Goal: Navigation & Orientation: Find specific page/section

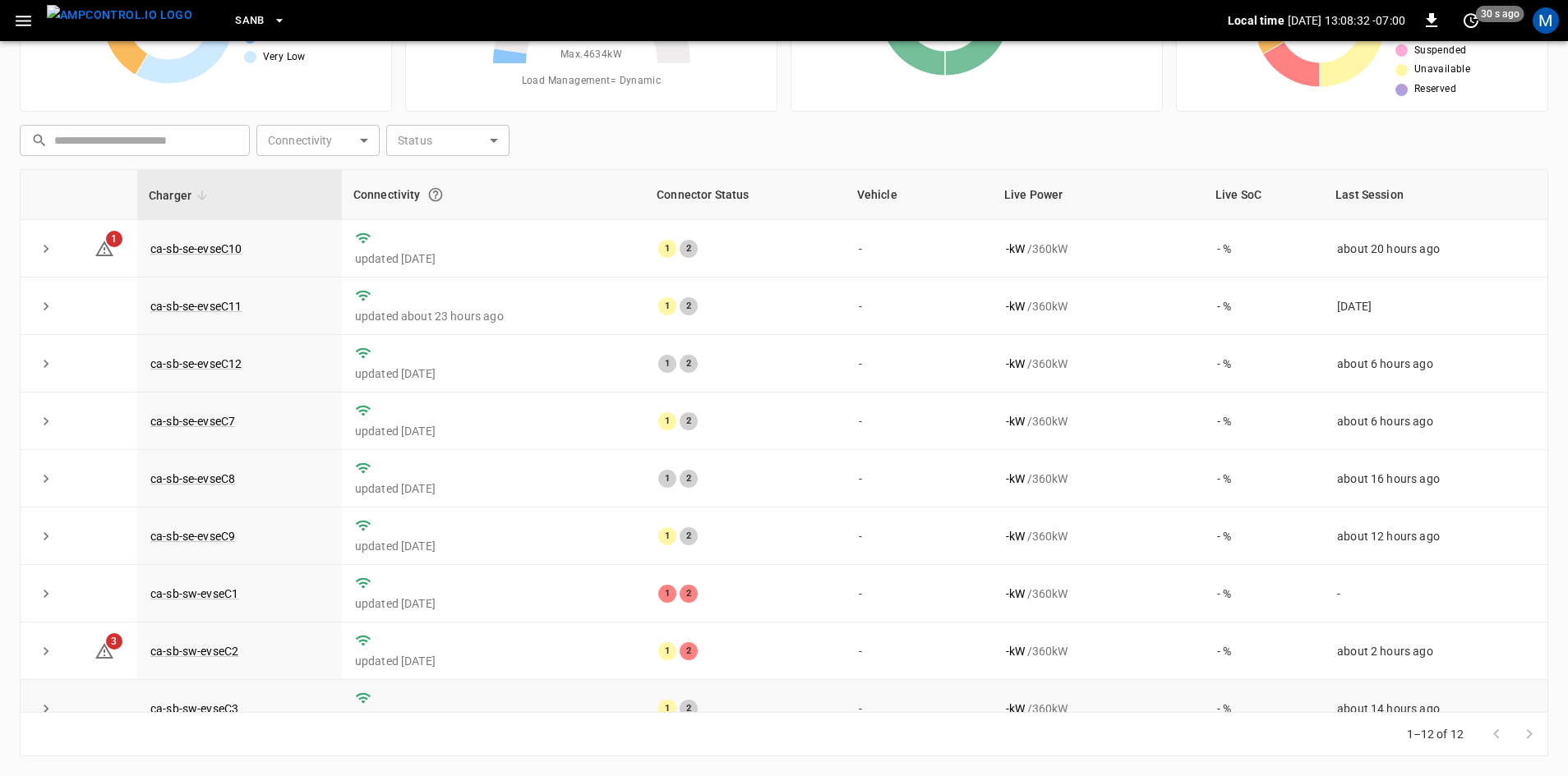
scroll to position [207, 0]
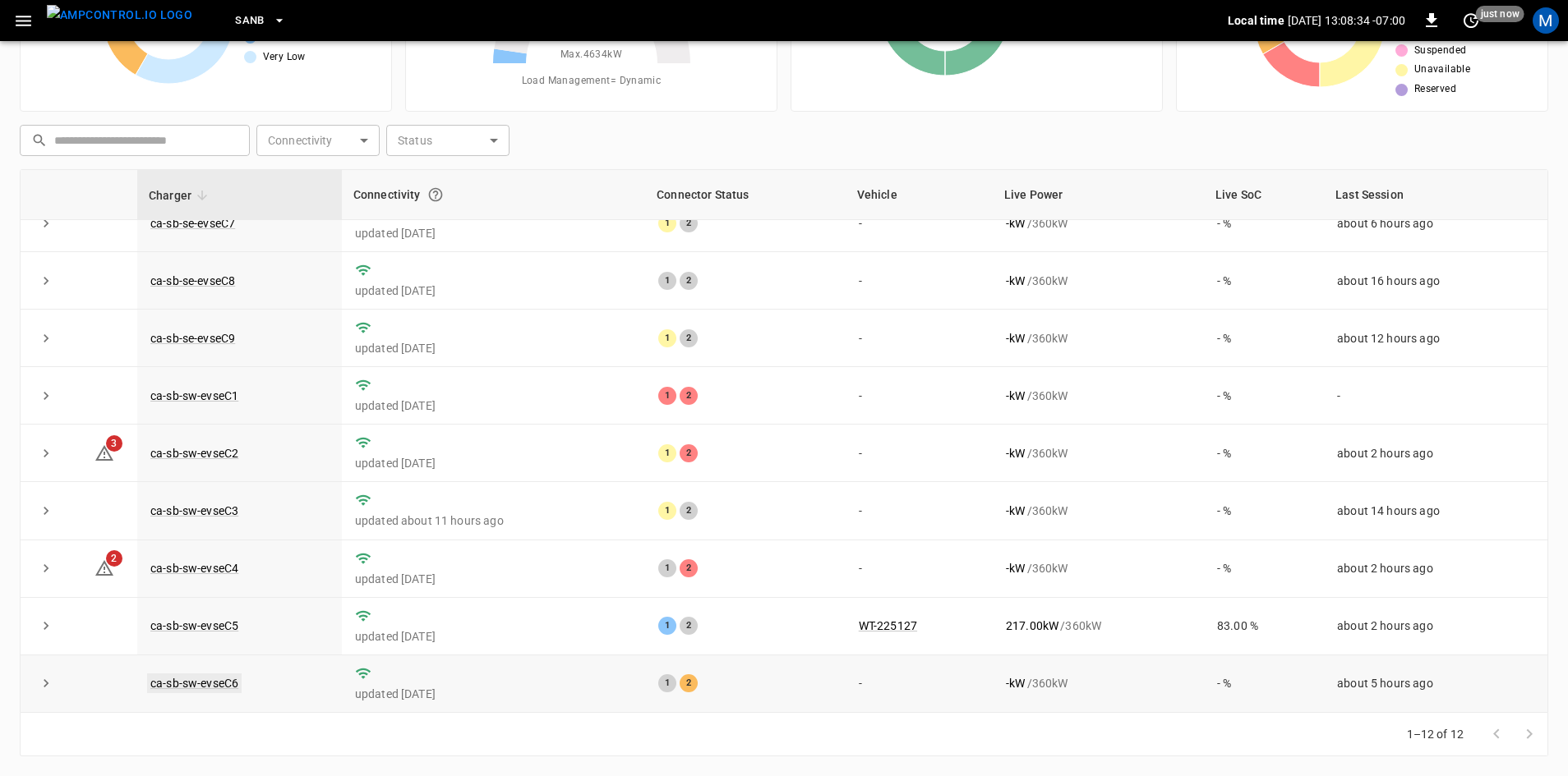
click at [228, 686] on link "ca-sb-sw-evseC6" at bounding box center [194, 683] width 95 height 20
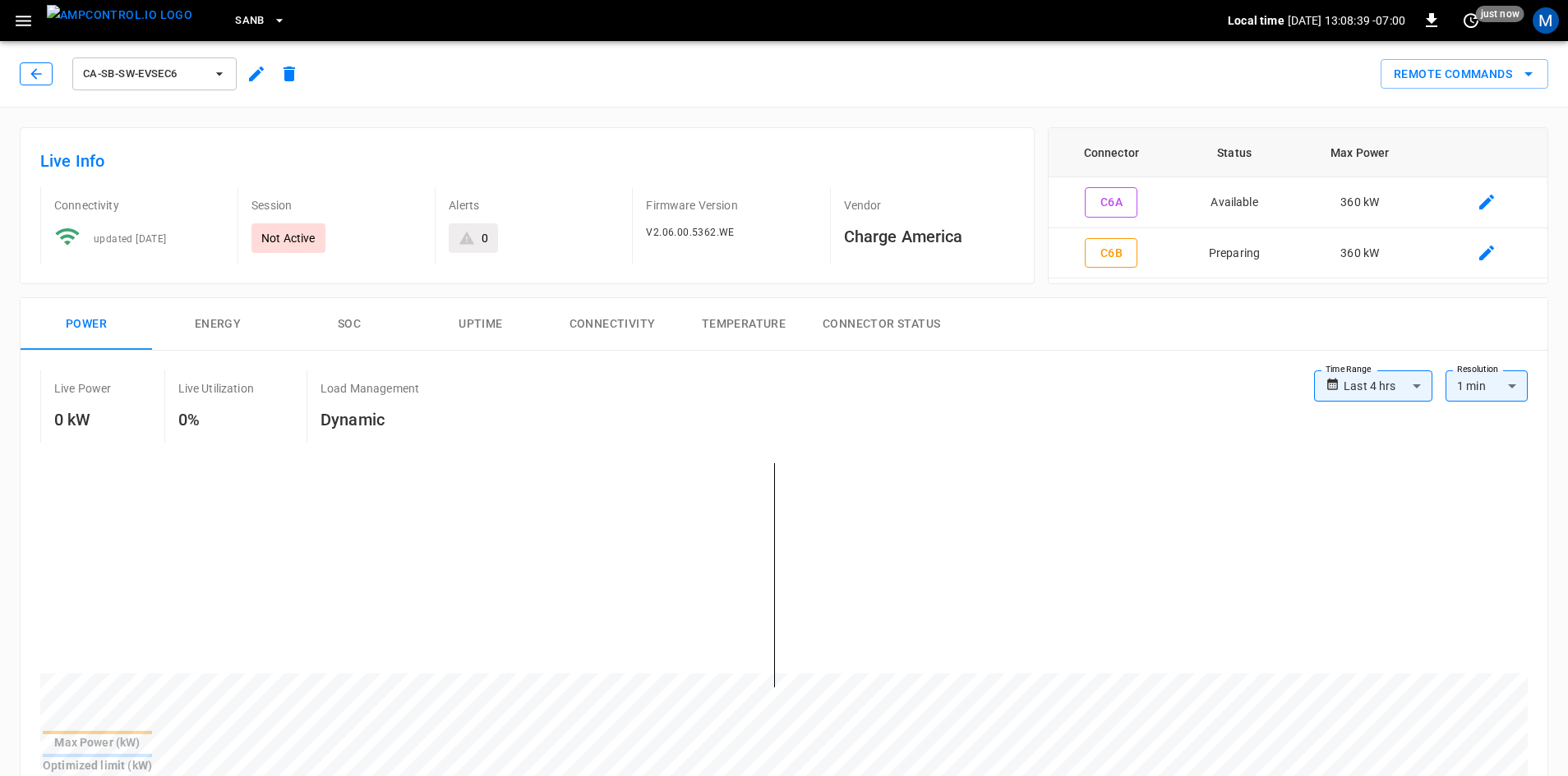
click at [38, 78] on icon "button" at bounding box center [36, 74] width 16 height 16
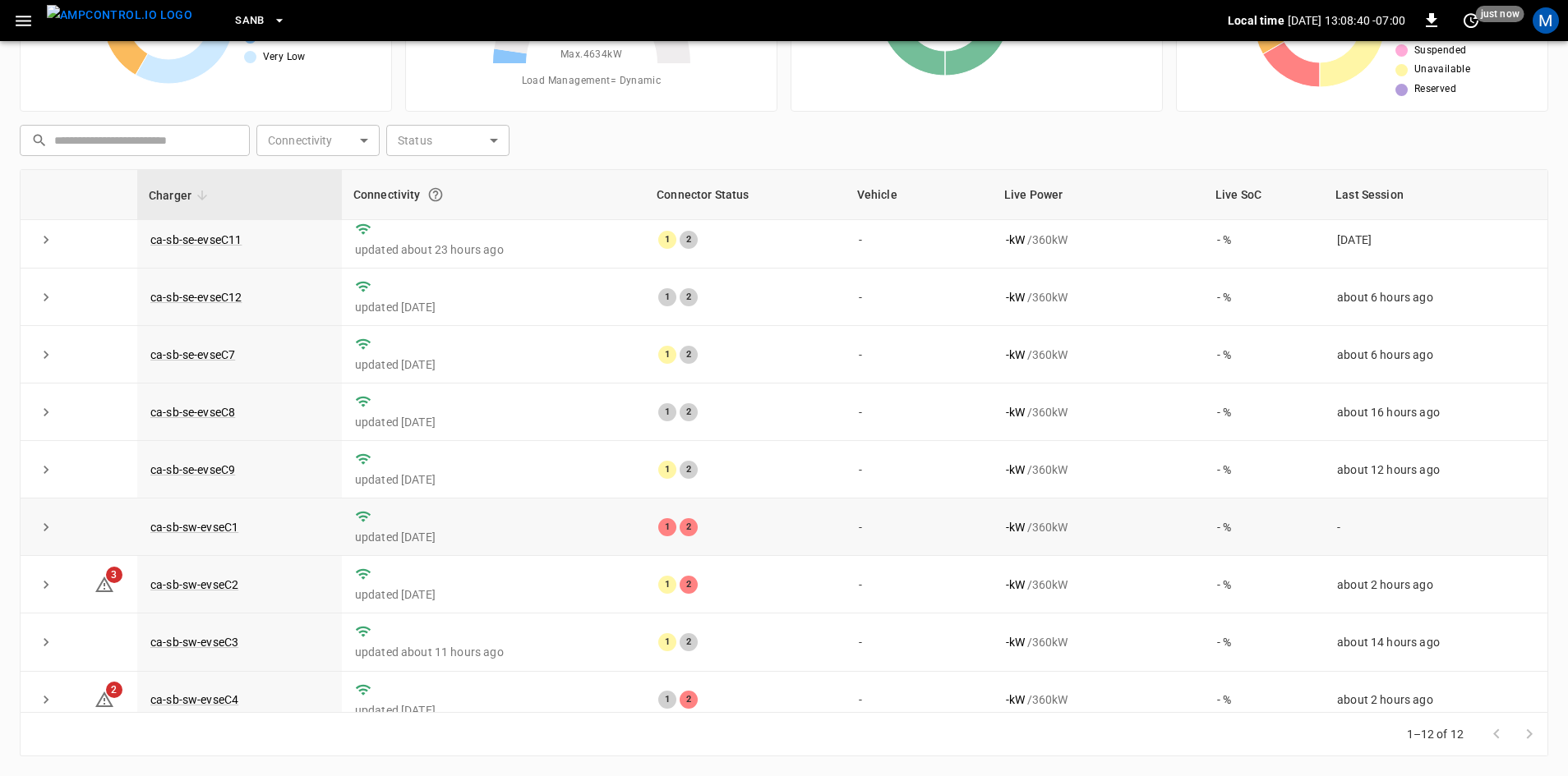
scroll to position [207, 0]
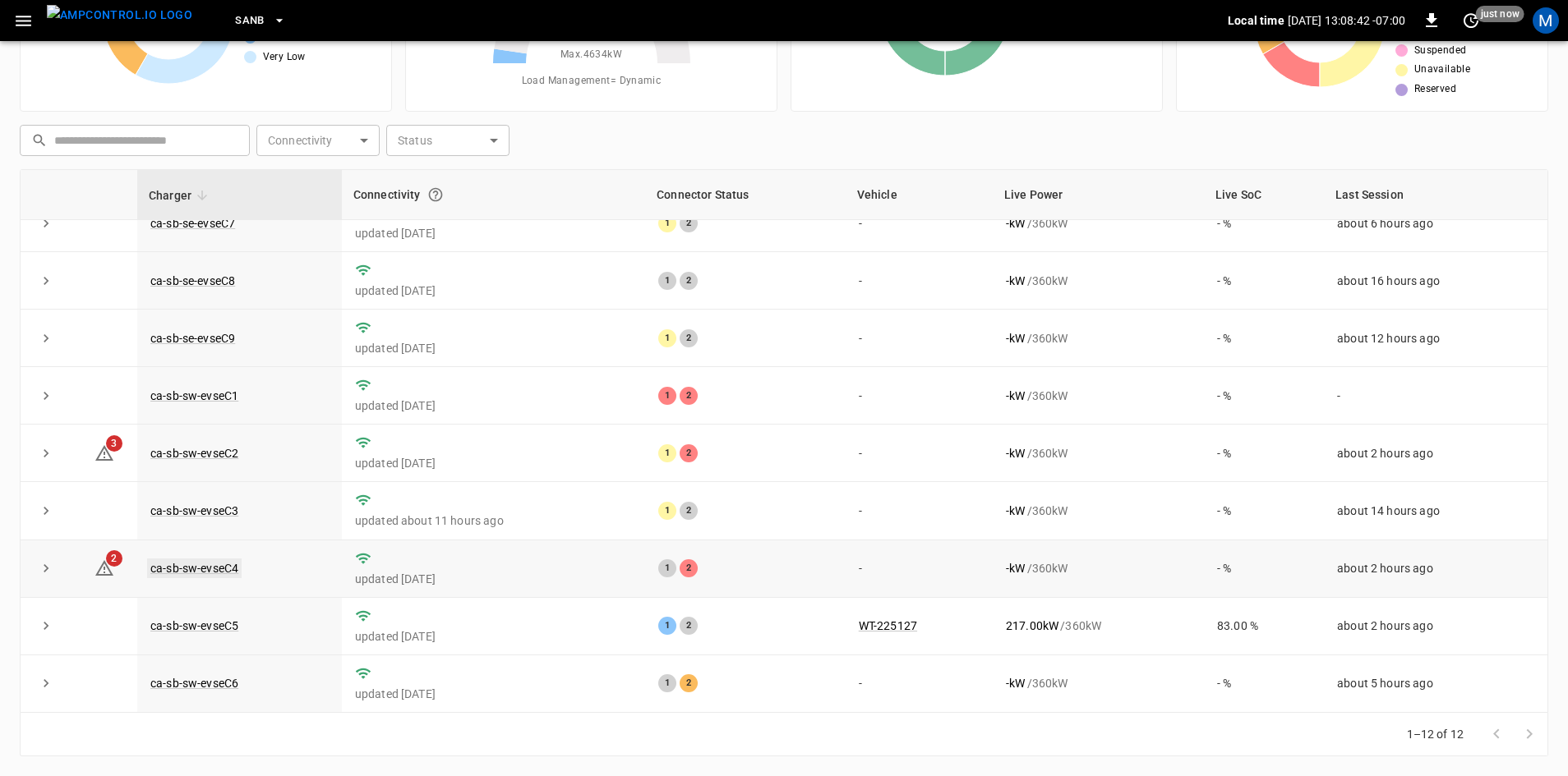
click at [211, 569] on link "ca-sb-sw-evseC4" at bounding box center [194, 569] width 95 height 20
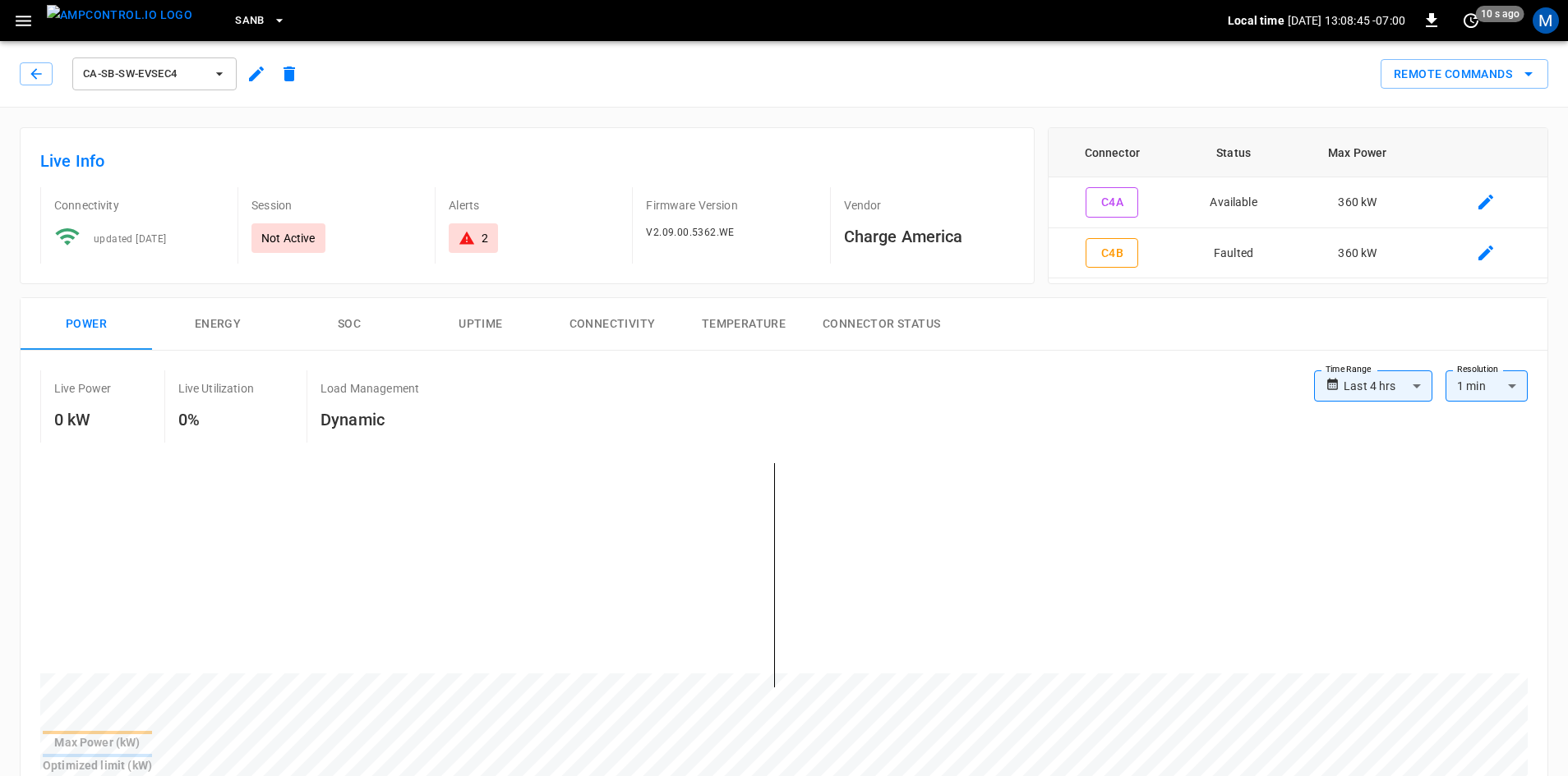
click at [54, 75] on div "ca-sb-sw-evseC4" at bounding box center [162, 73] width 286 height 39
click at [47, 75] on button "button" at bounding box center [36, 74] width 33 height 23
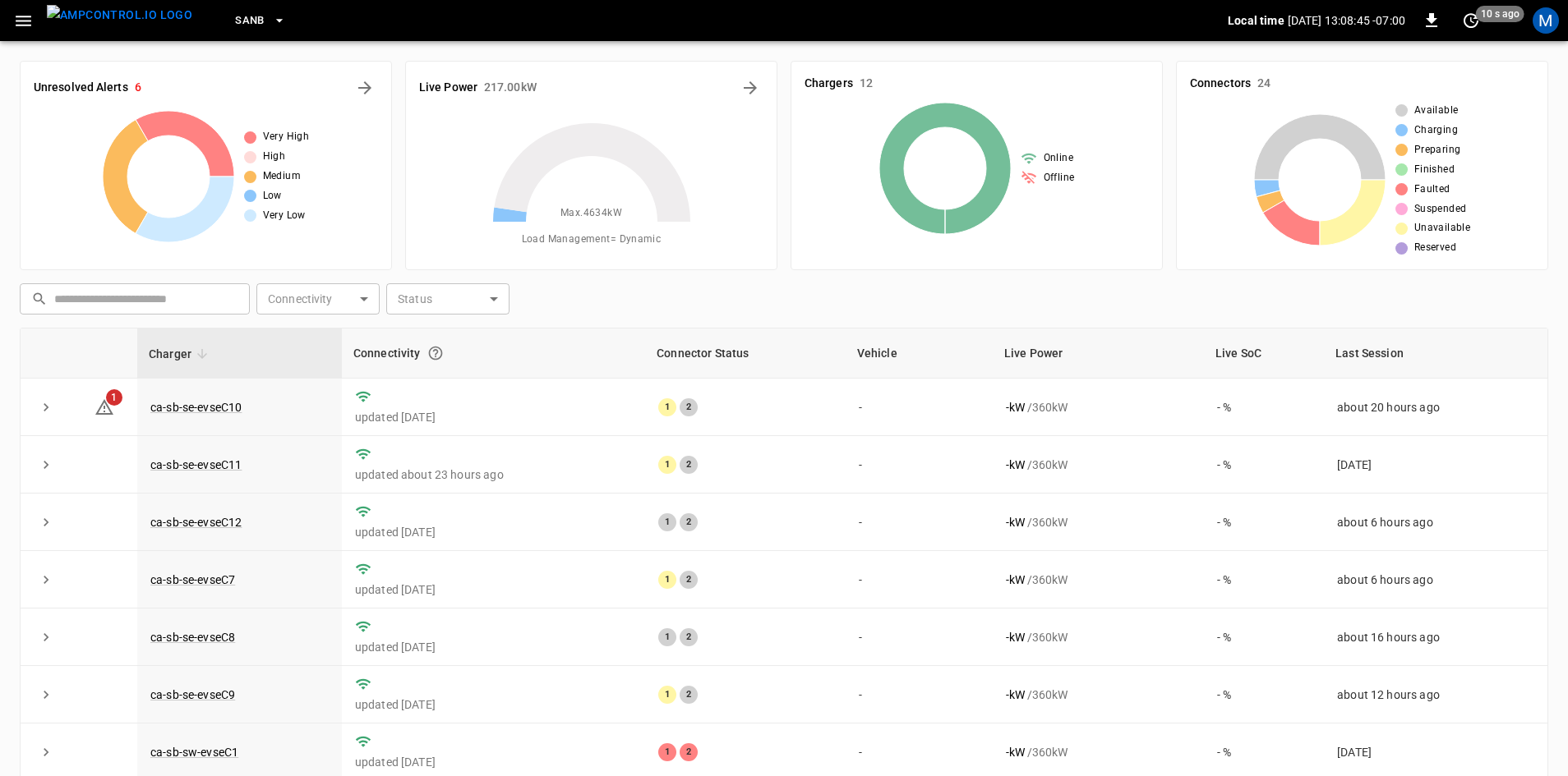
scroll to position [159, 0]
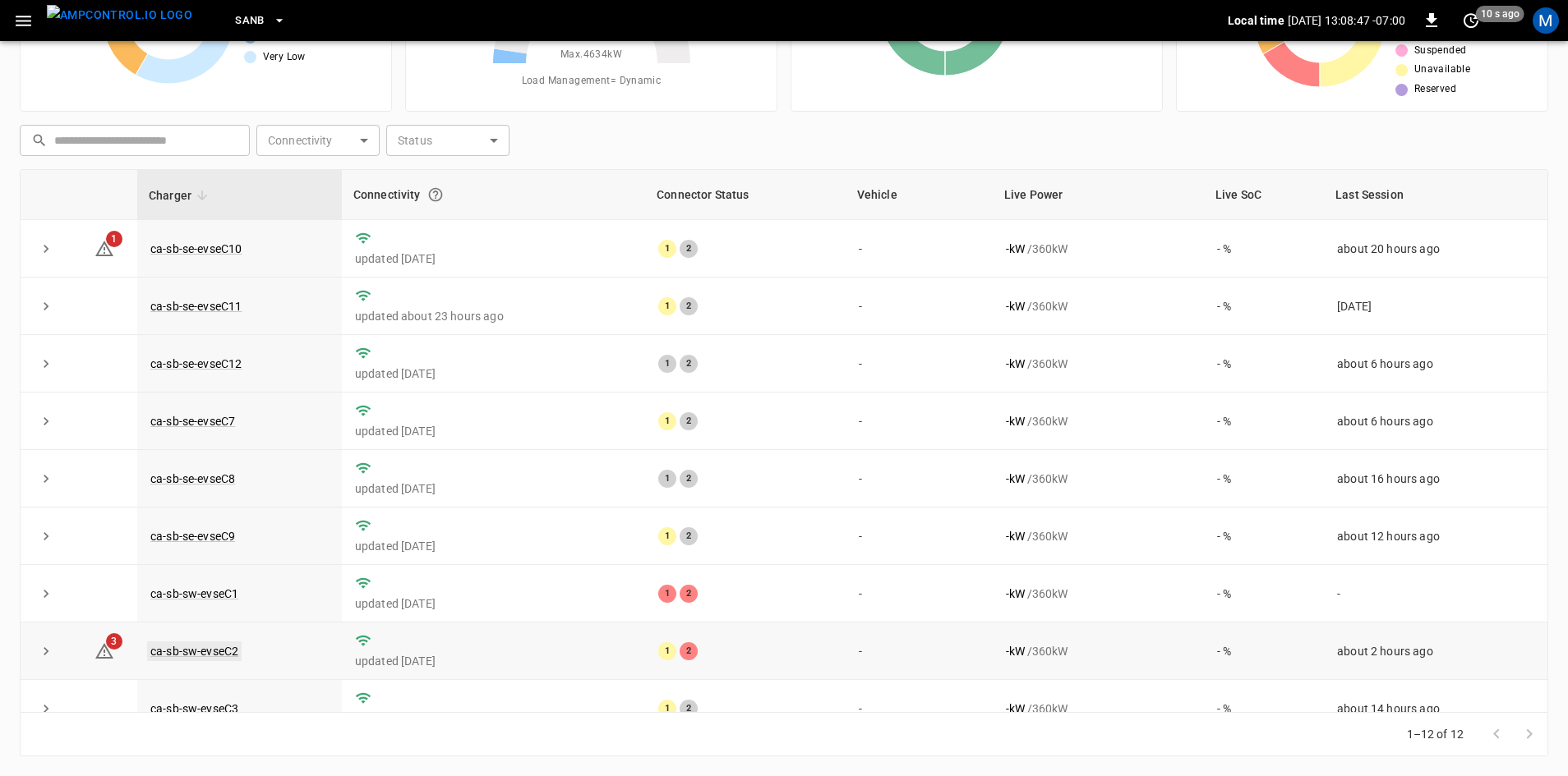
click at [224, 655] on link "ca-sb-sw-evseC2" at bounding box center [194, 651] width 95 height 20
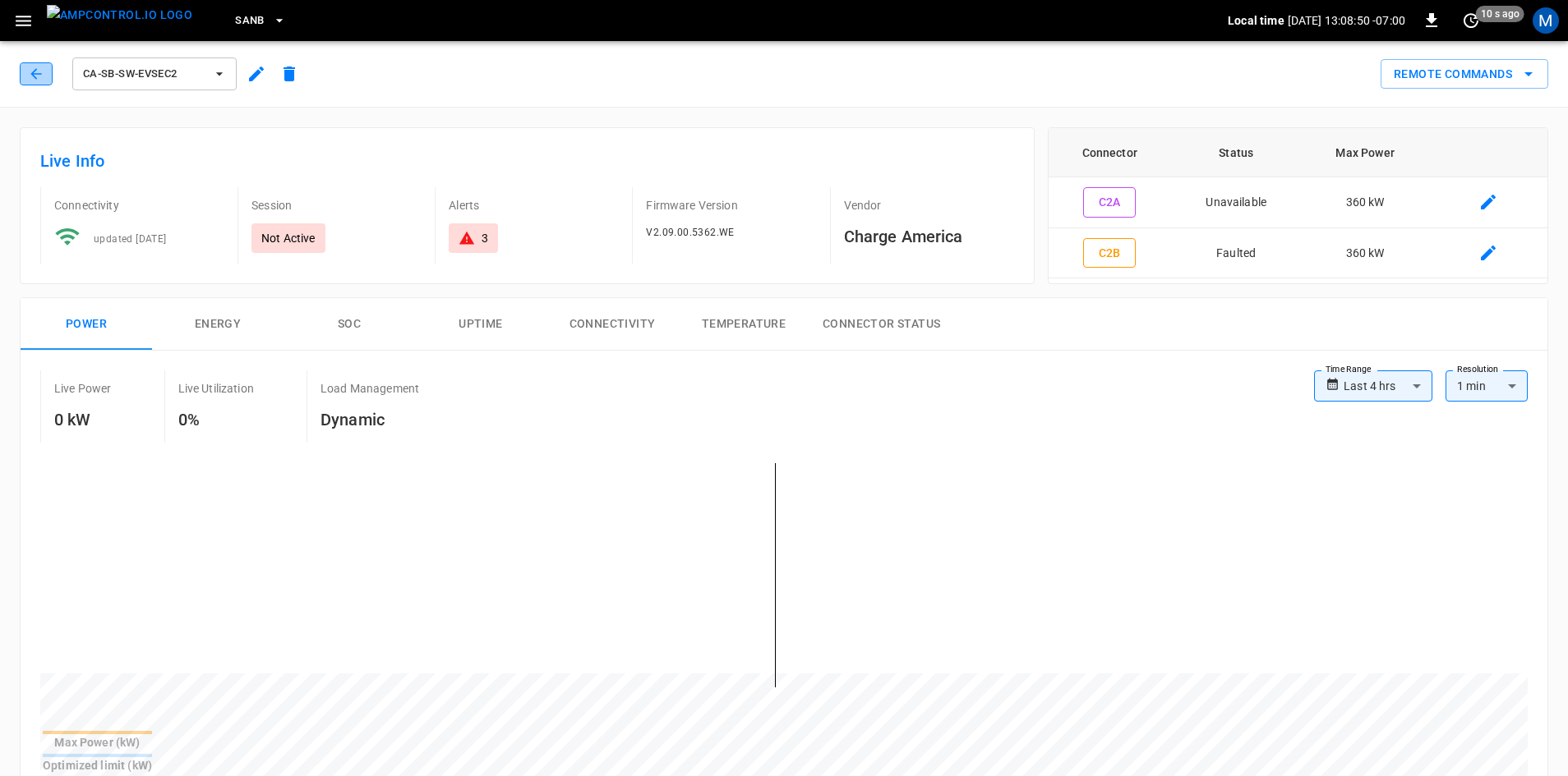
click at [38, 70] on icon "button" at bounding box center [36, 74] width 16 height 16
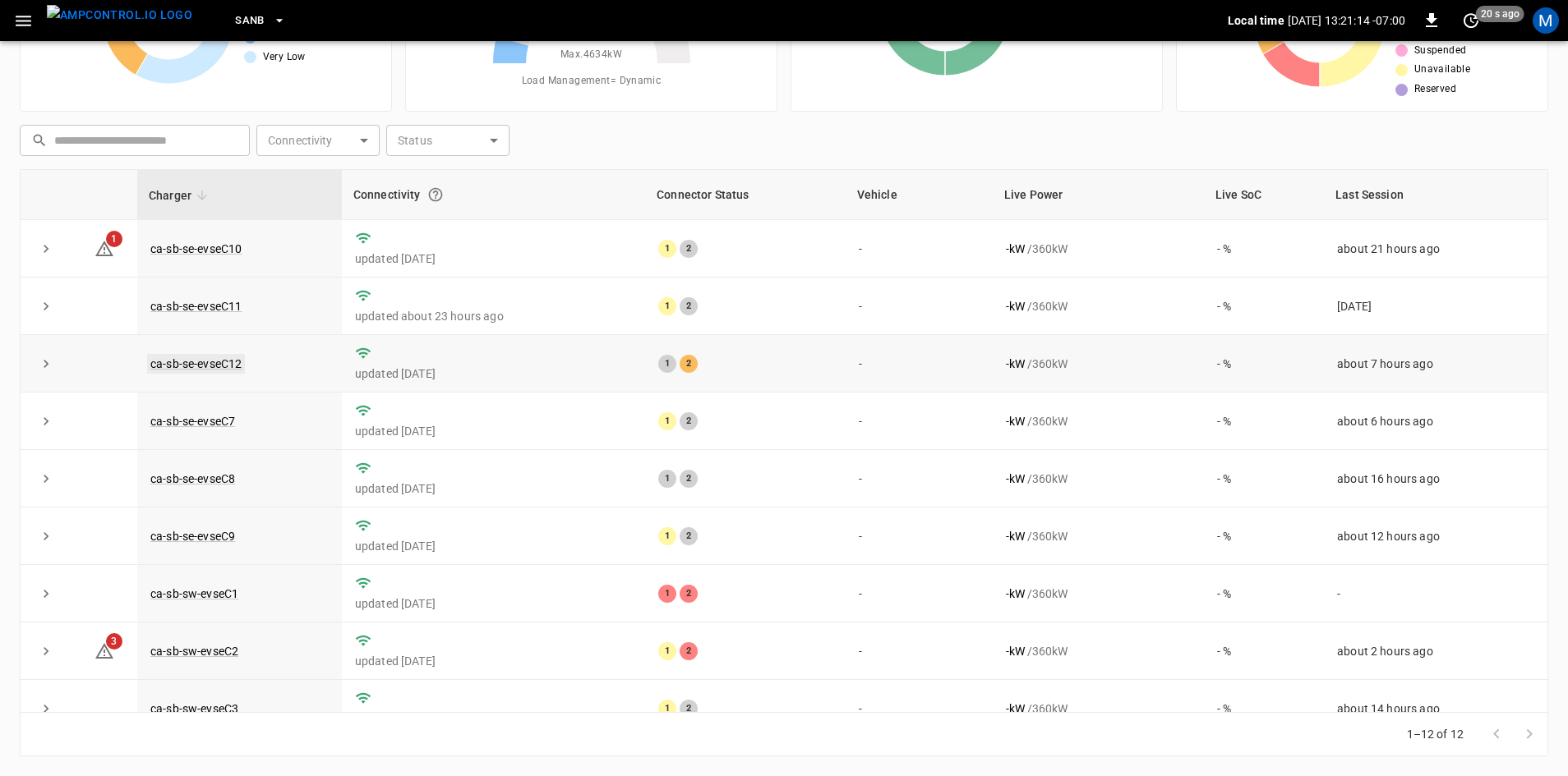
click at [212, 361] on link "ca-sb-se-evseC12" at bounding box center [195, 364] width 98 height 20
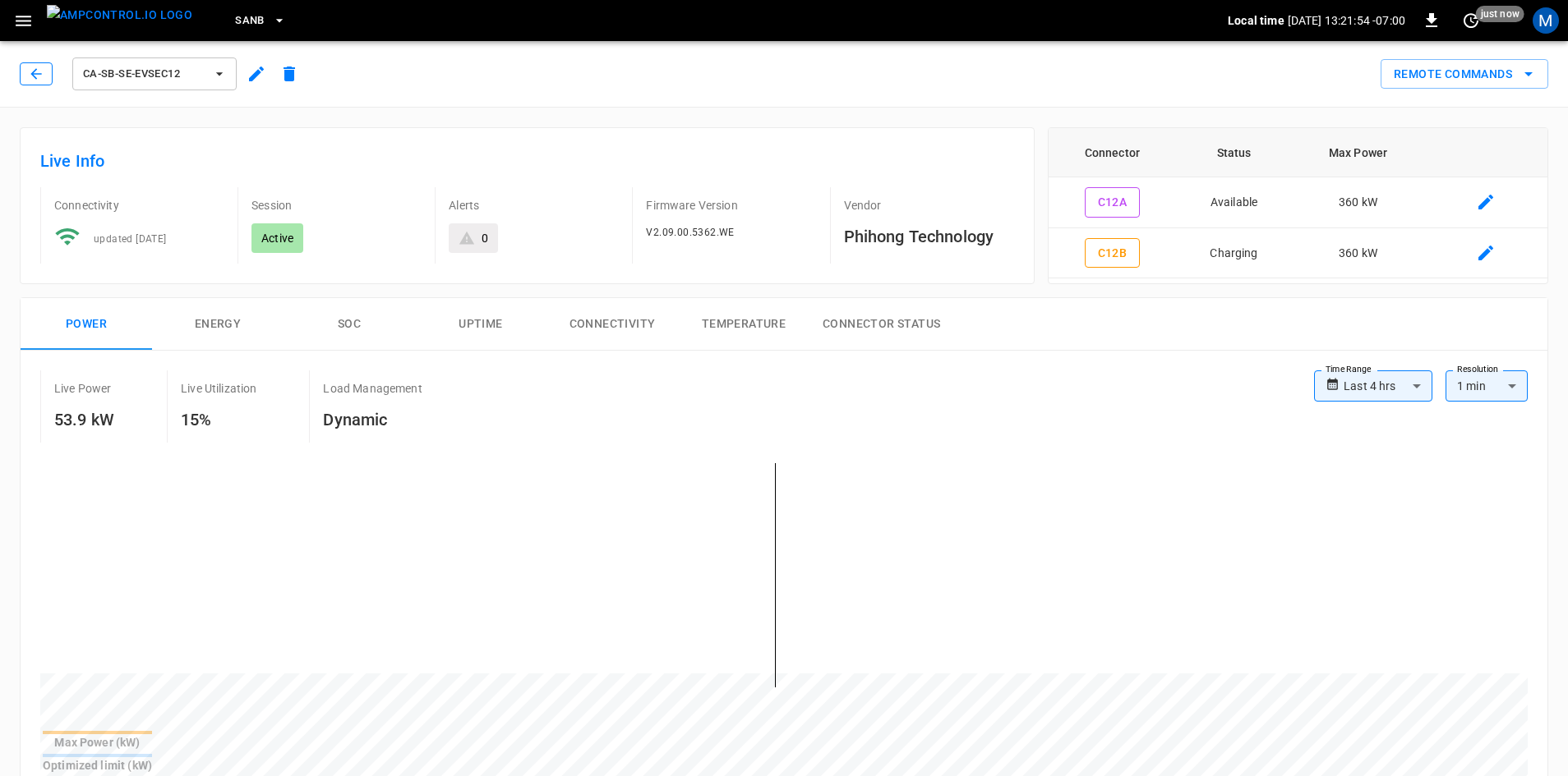
click at [47, 76] on button "button" at bounding box center [36, 74] width 33 height 23
